Goal: Information Seeking & Learning: Learn about a topic

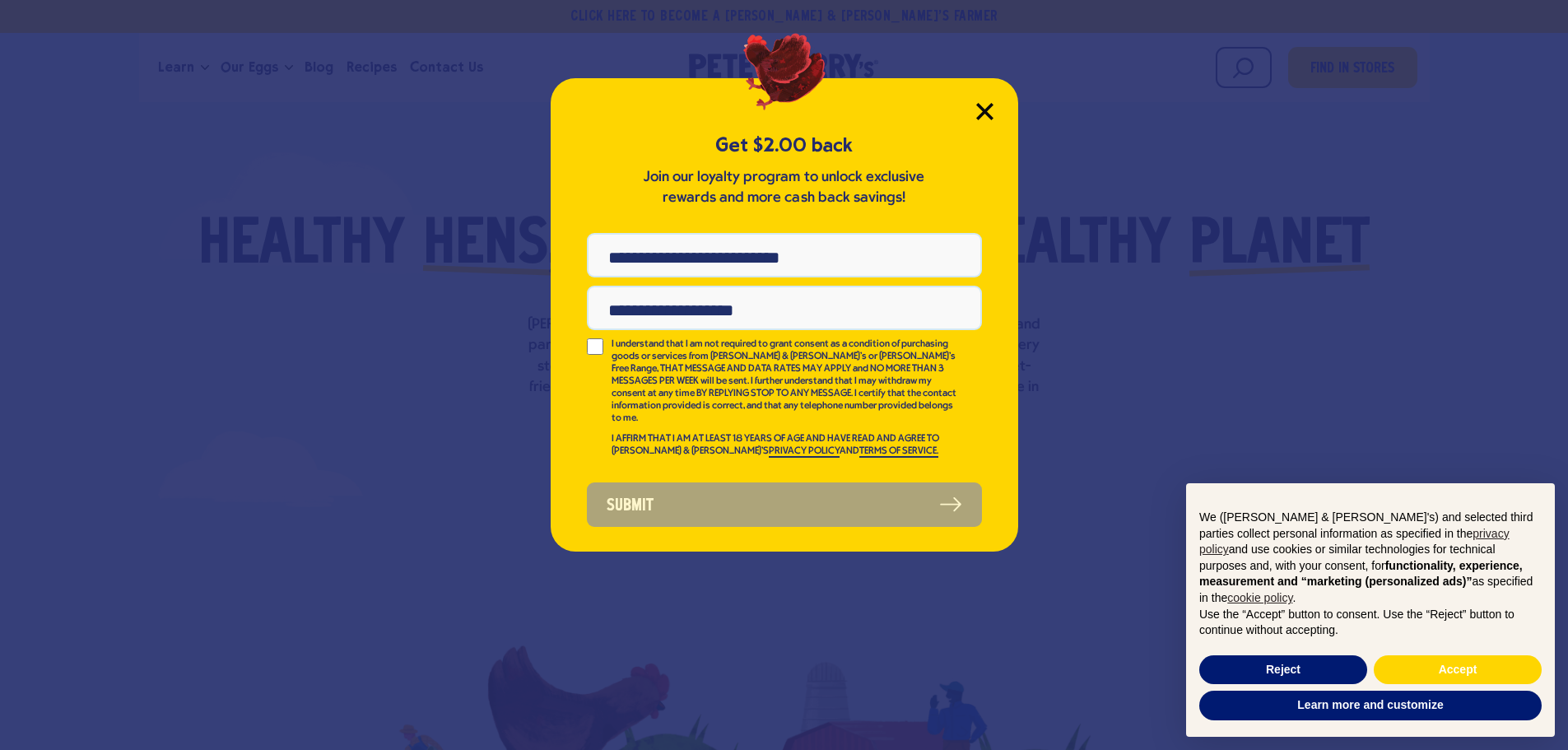
click at [988, 109] on icon "Close Modal" at bounding box center [983, 111] width 14 height 14
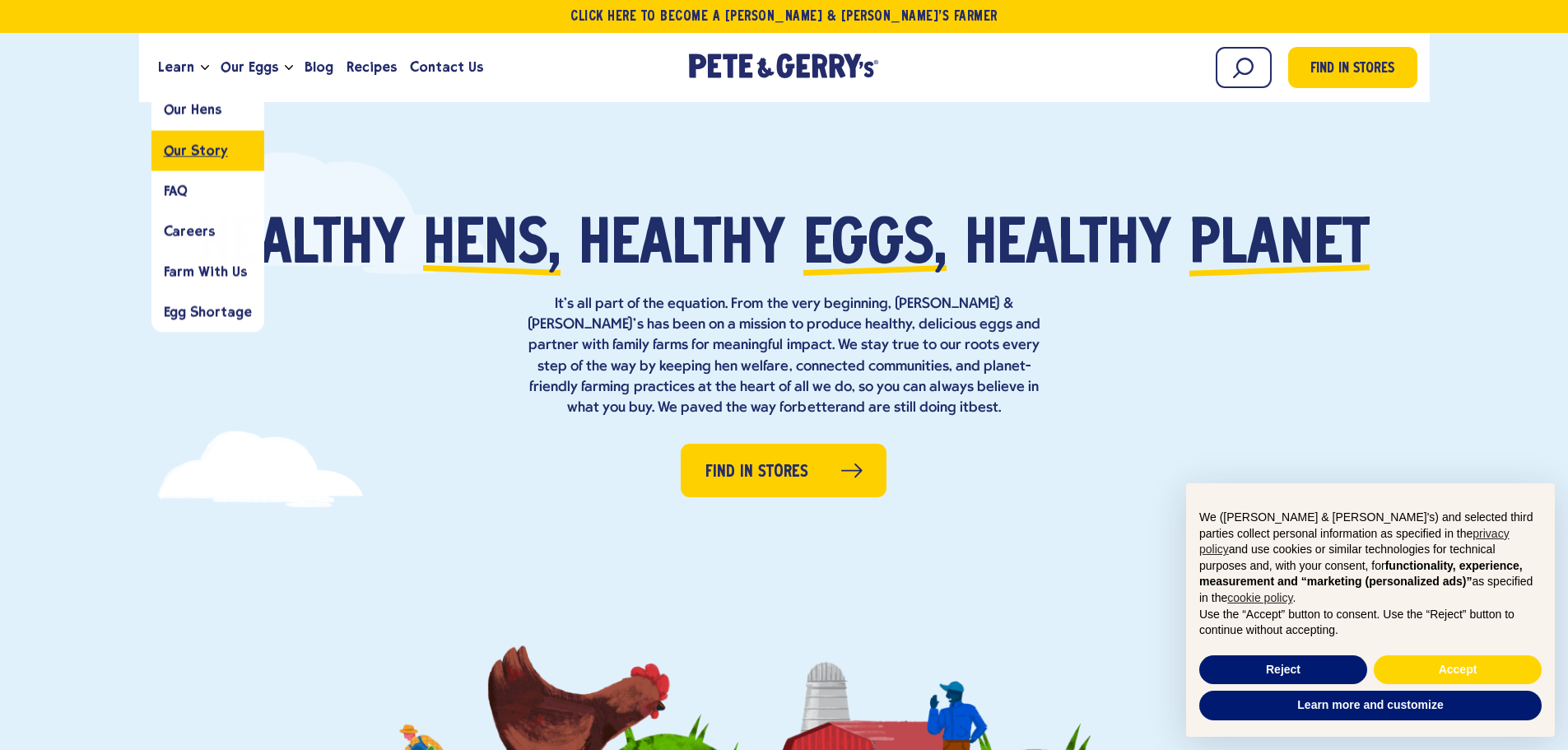
click at [200, 150] on span "Our Story" at bounding box center [196, 150] width 65 height 15
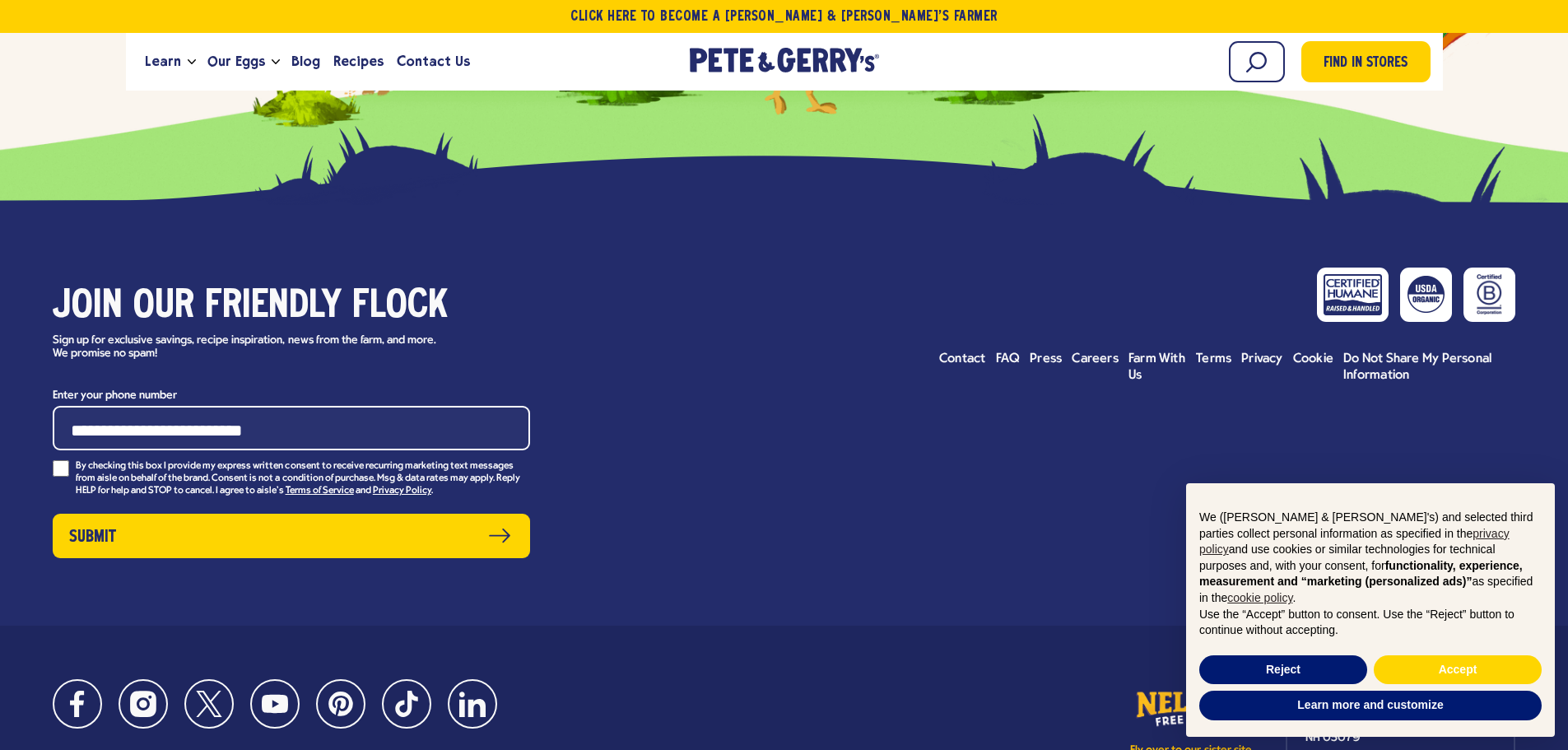
scroll to position [7278, 0]
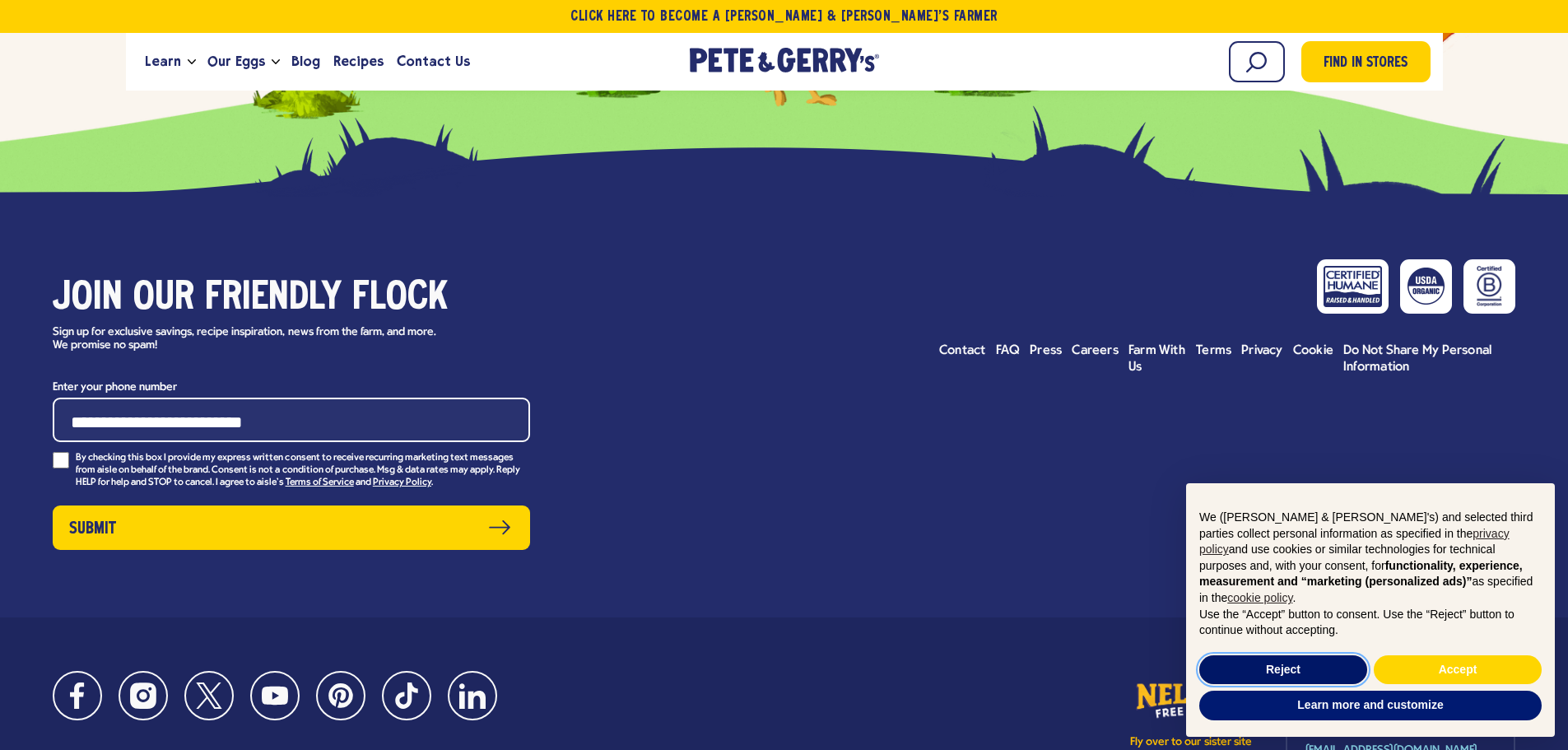
click at [1281, 662] on button "Reject" at bounding box center [1283, 669] width 168 height 30
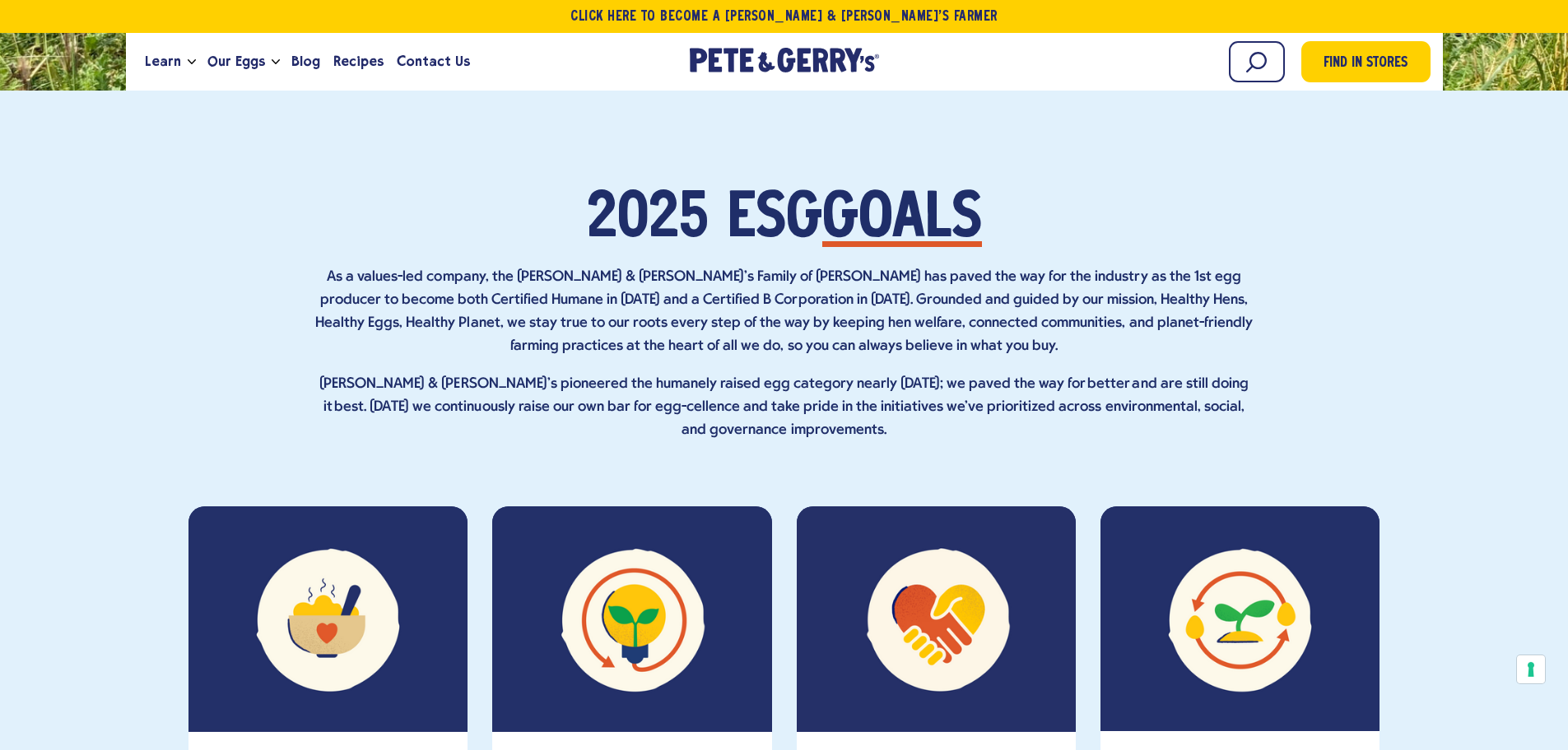
scroll to position [5385, 0]
